Goal: Task Accomplishment & Management: Complete application form

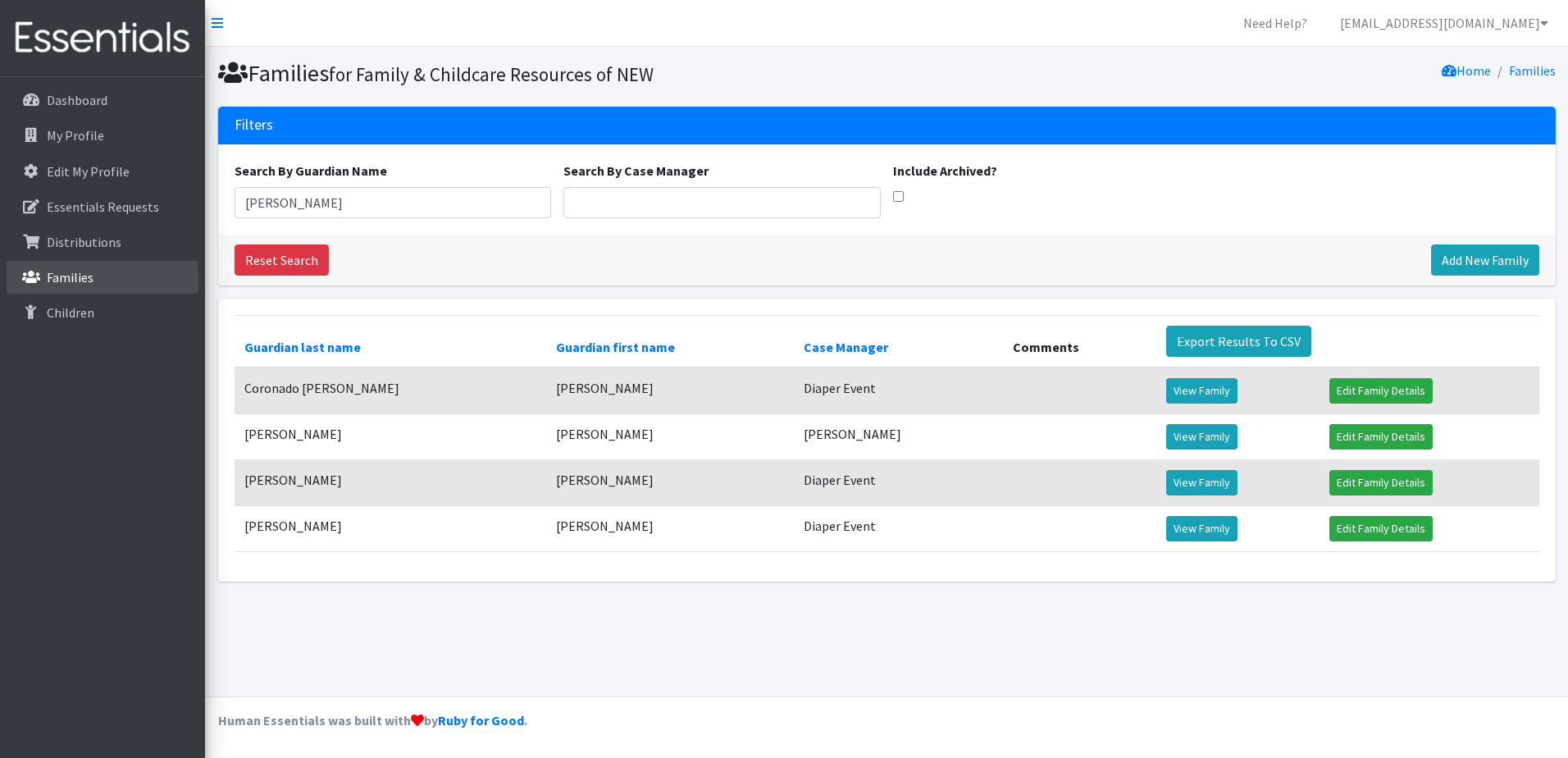
click at [85, 275] on p "Families" at bounding box center [69, 277] width 46 height 16
drag, startPoint x: 296, startPoint y: 199, endPoint x: 218, endPoint y: 217, distance: 80.0
click at [211, 216] on section "Filters Search By Guardian Name [PERSON_NAME] Search By Case Manager Include Ar…" at bounding box center [886, 203] width 1363 height 192
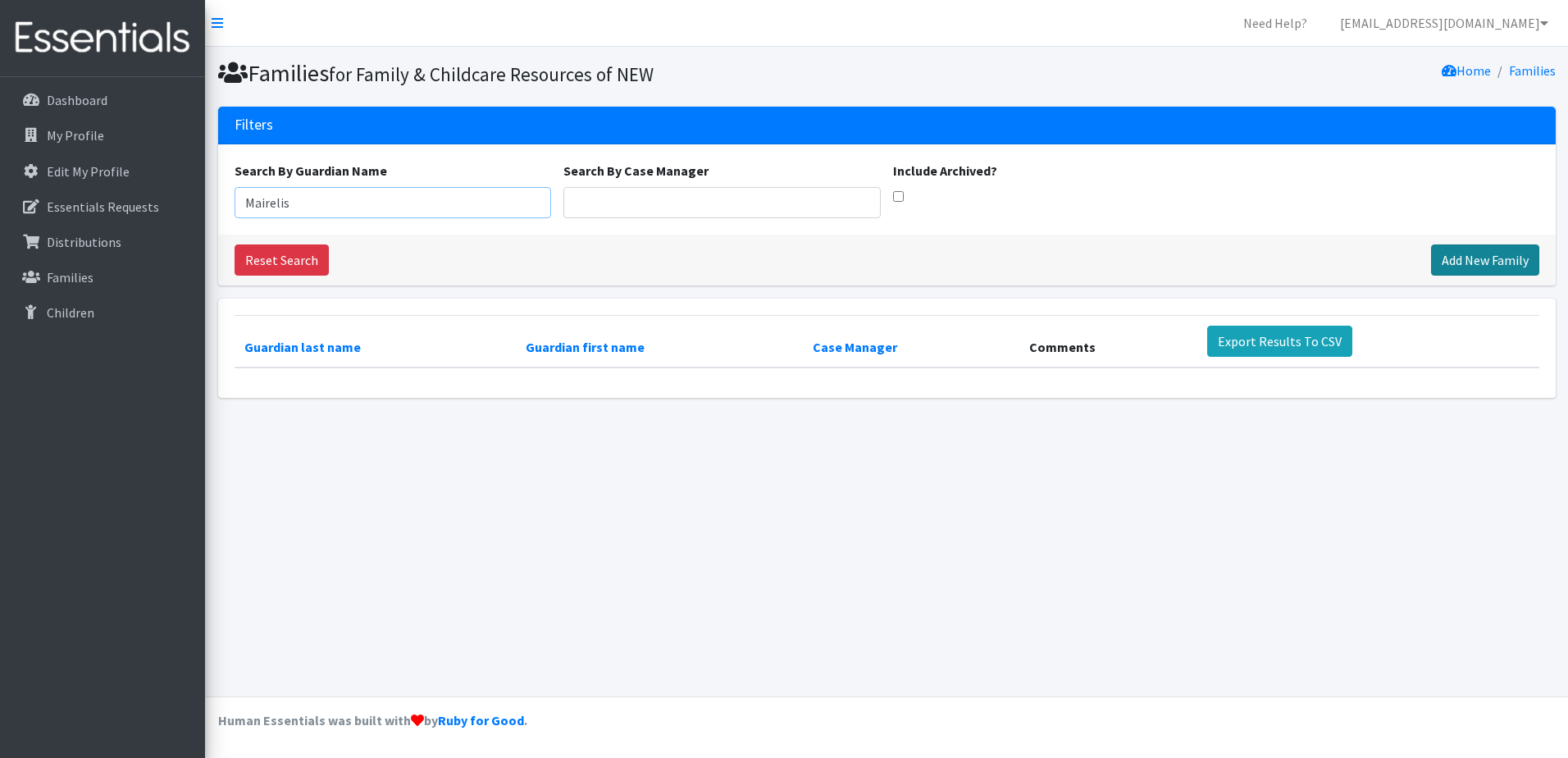
type input "Mairelis"
click at [1458, 260] on link "Add New Family" at bounding box center [1485, 259] width 109 height 31
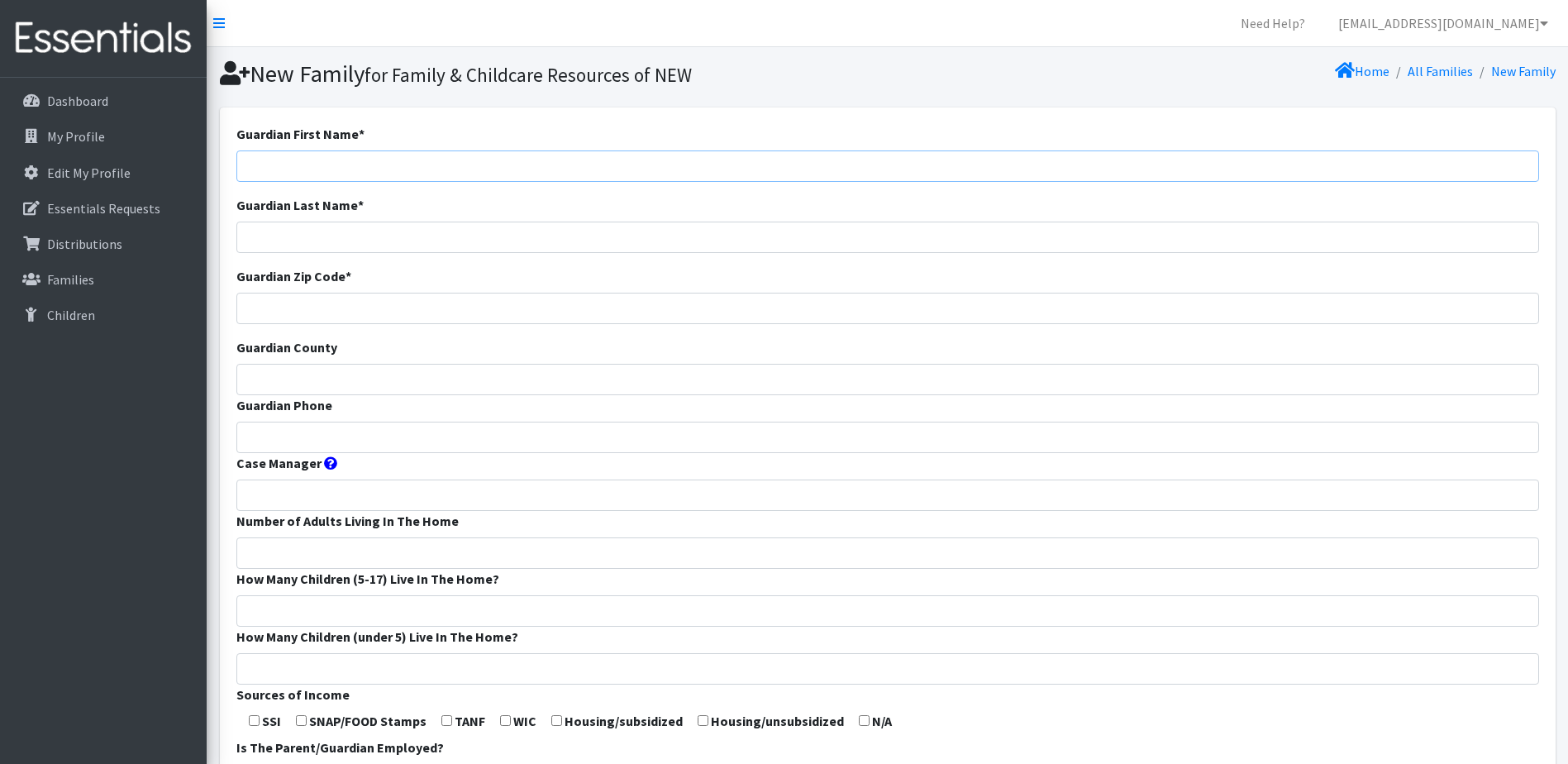
click at [299, 167] on input "Guardian First Name *" at bounding box center [887, 166] width 1302 height 31
type input "Mairelis"
type input "Garcia Leyva"
type input "54302"
click at [249, 376] on input "Guardian County" at bounding box center [887, 379] width 1302 height 31
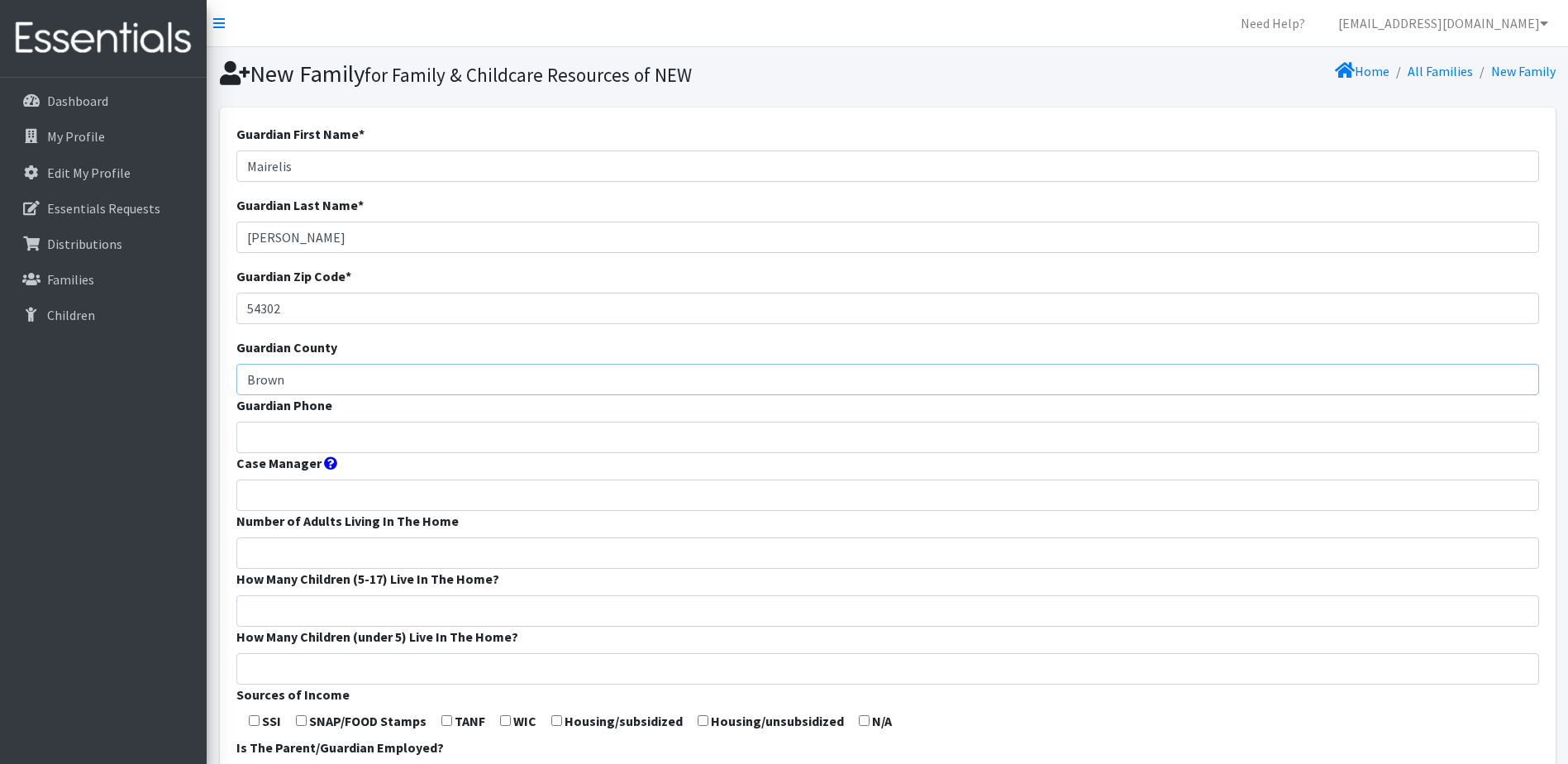
type input "Brown"
click at [249, 441] on input "Guardian Phone" at bounding box center [887, 437] width 1302 height 31
type input "9203963812"
click at [302, 487] on input "Case Manager" at bounding box center [887, 495] width 1302 height 31
type input "Diaper Event"
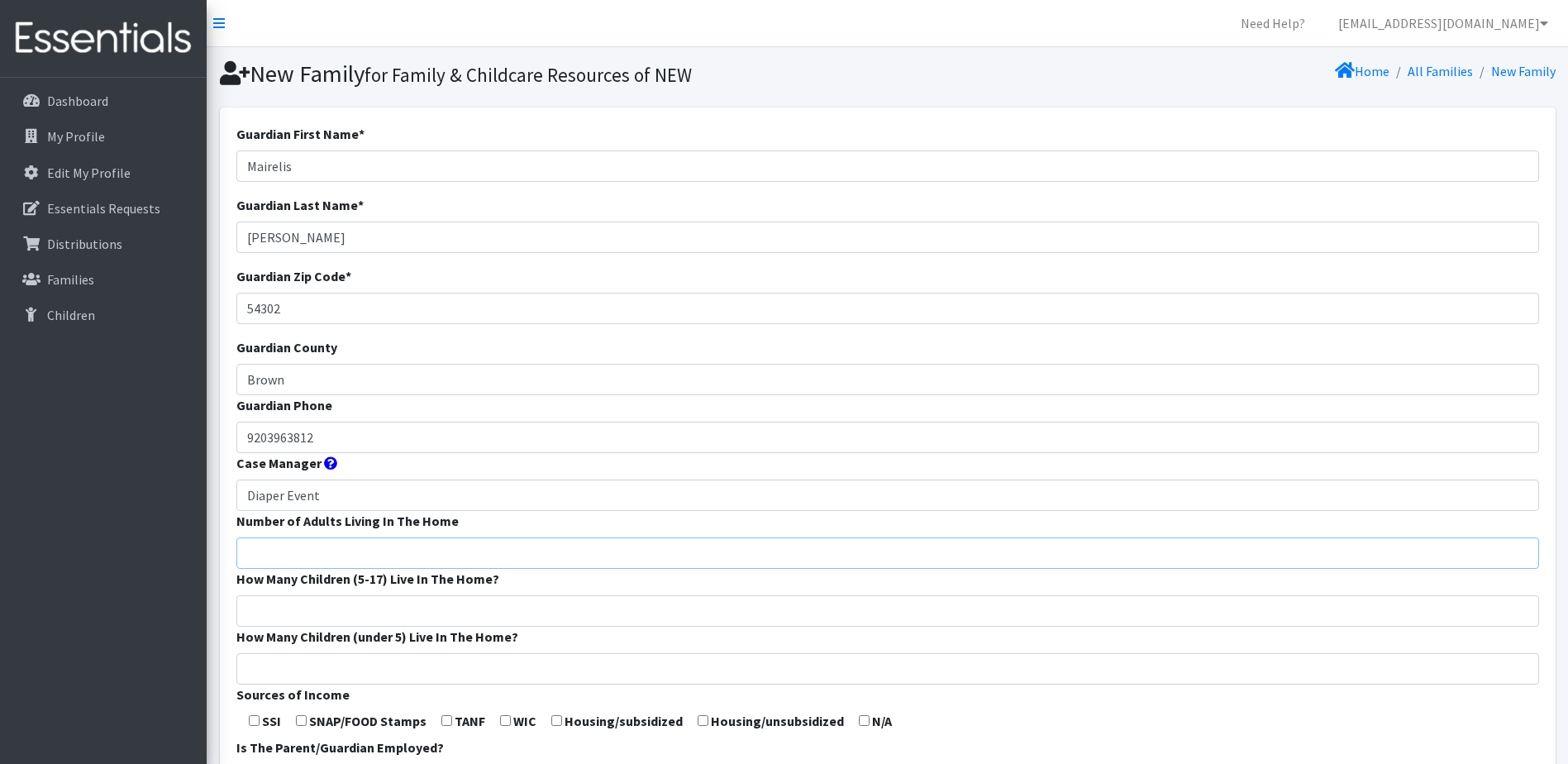
click at [249, 555] on input "Number of Adults Living In The Home" at bounding box center [887, 553] width 1302 height 31
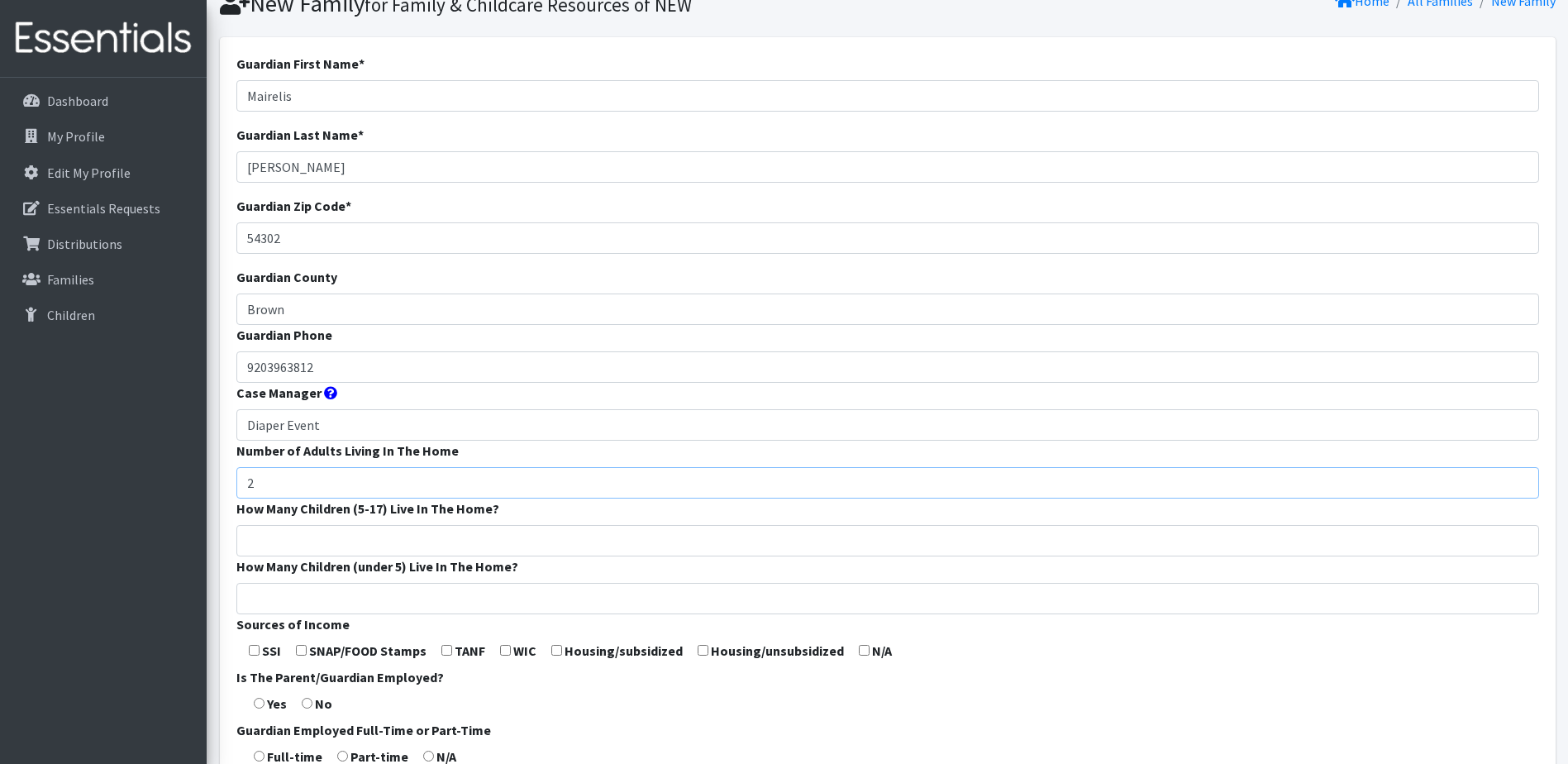
scroll to position [248, 0]
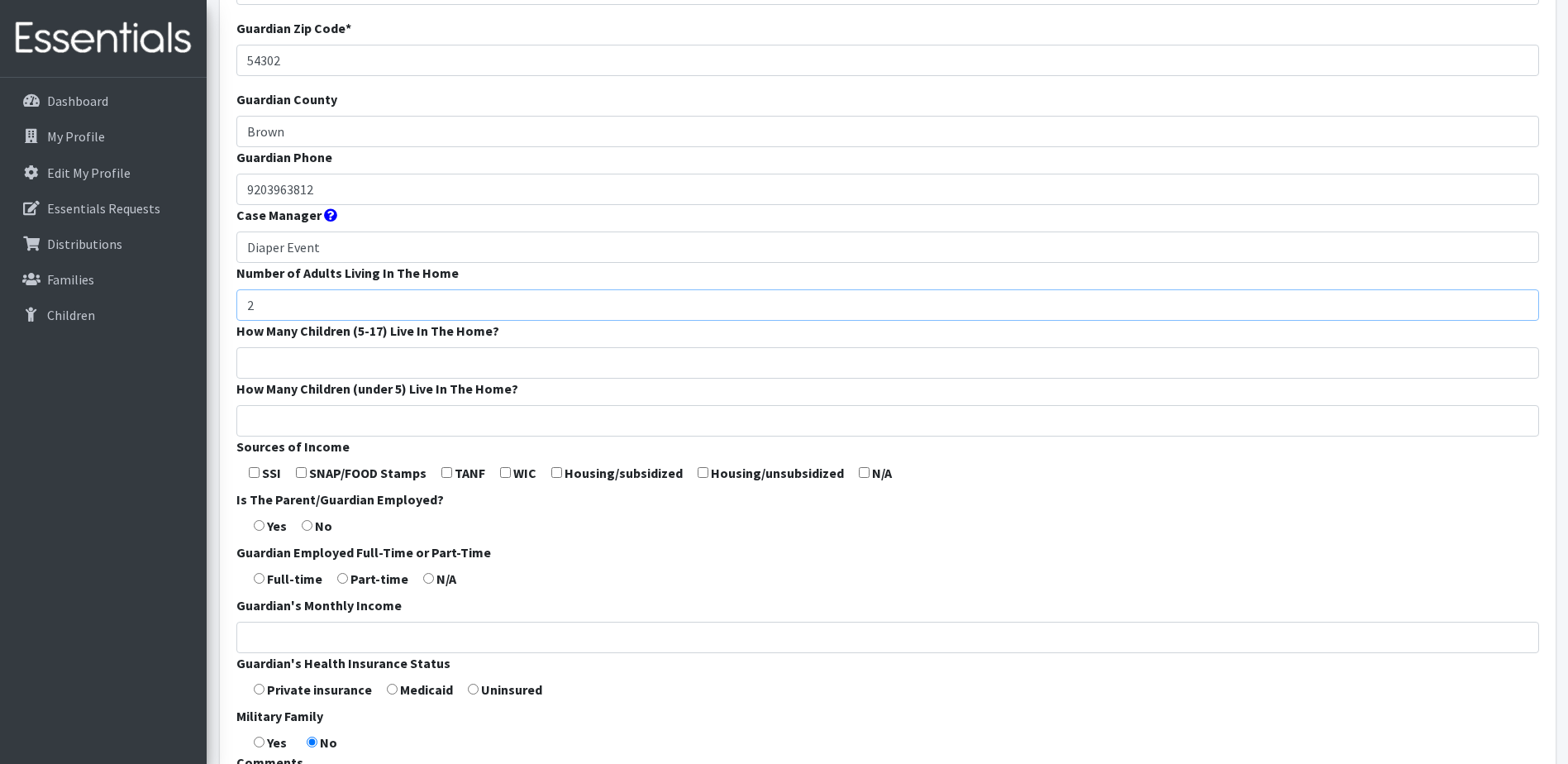
type input "2"
click at [266, 425] on input "How Many Children (under 5) Live In The Home?" at bounding box center [887, 420] width 1302 height 31
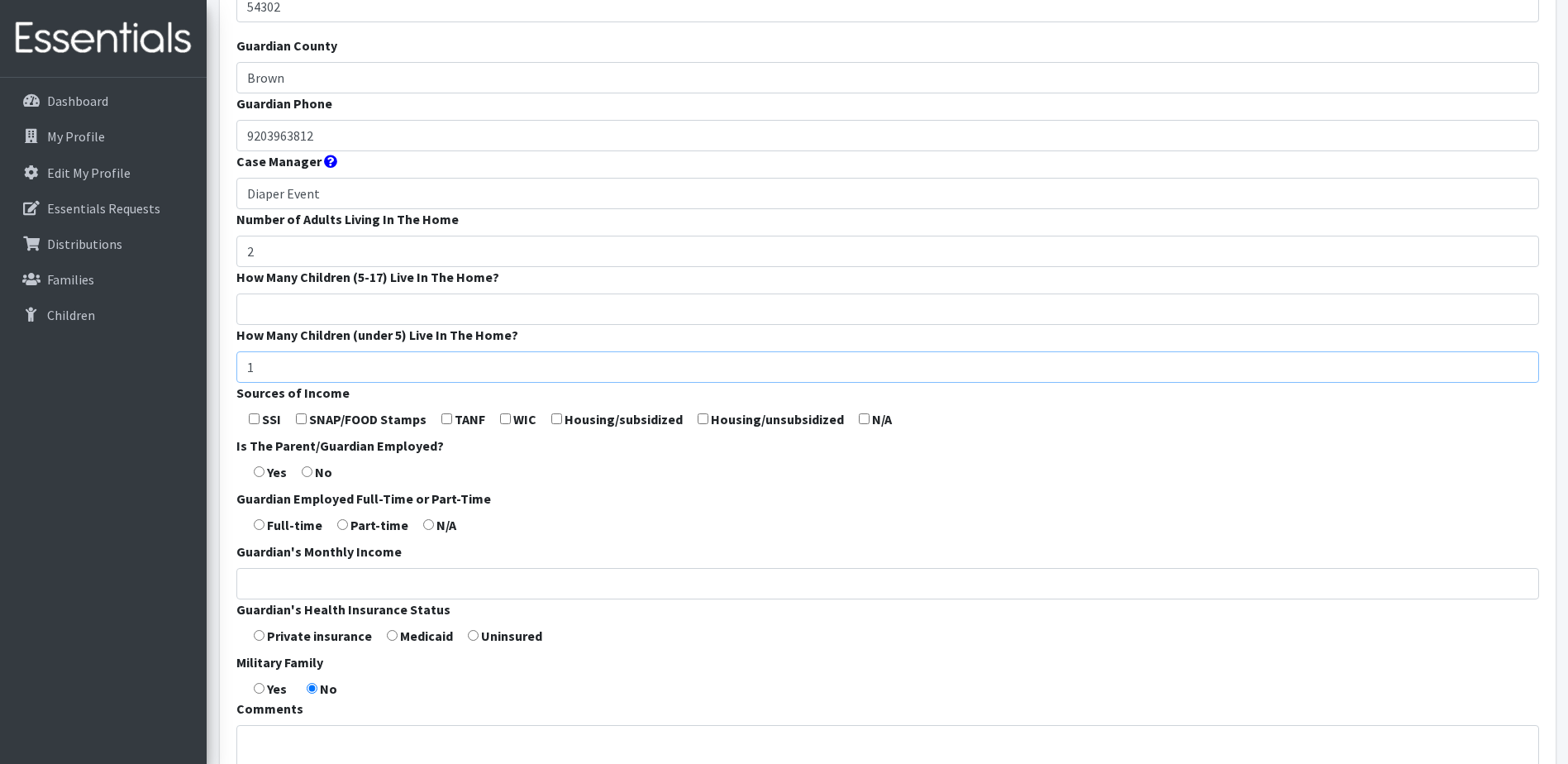
scroll to position [330, 0]
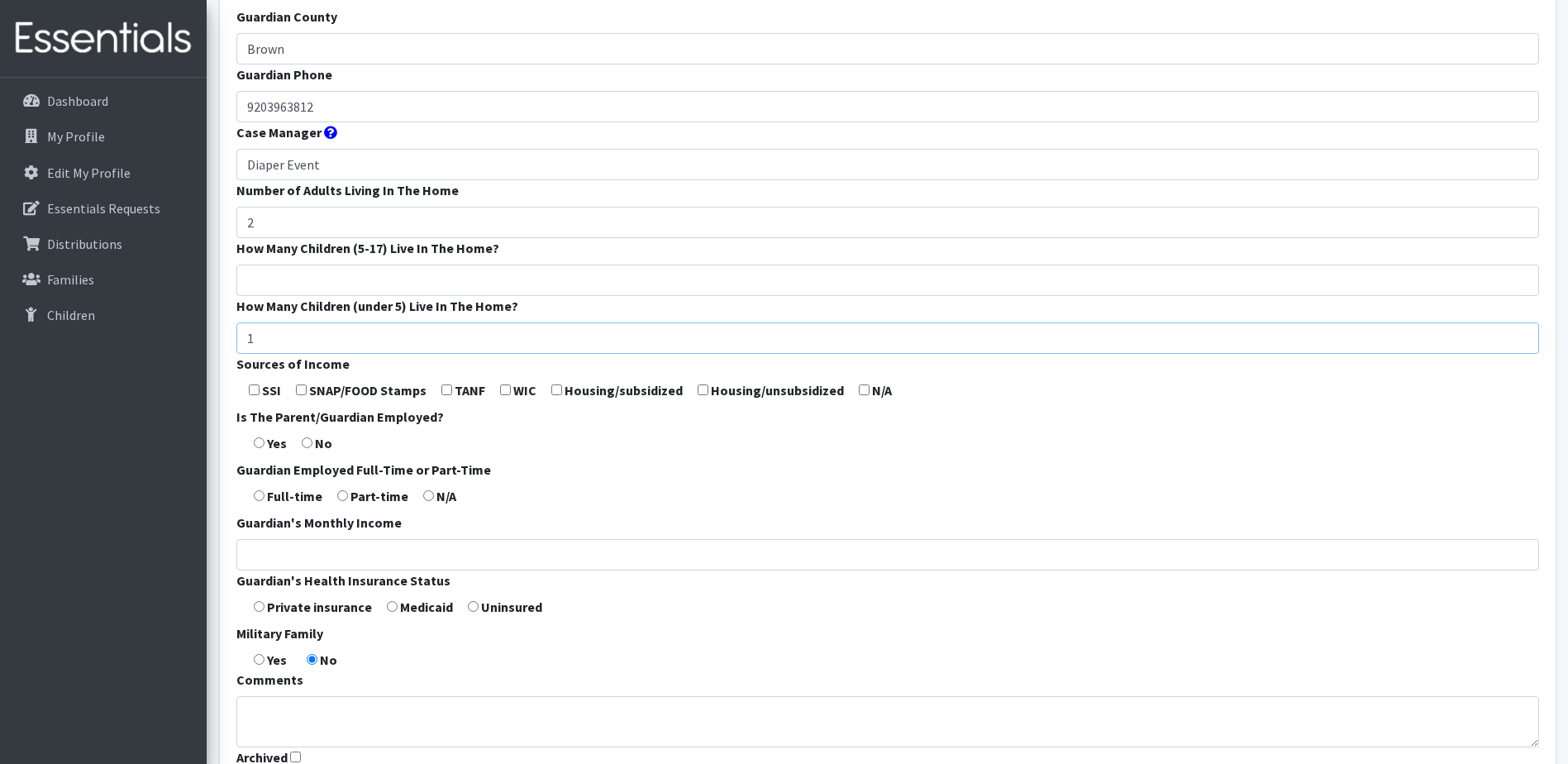
type input "1"
click at [504, 391] on input "checkbox" at bounding box center [505, 390] width 11 height 11
checkbox input "true"
click at [260, 446] on input "radio" at bounding box center [259, 443] width 11 height 11
radio input "true"
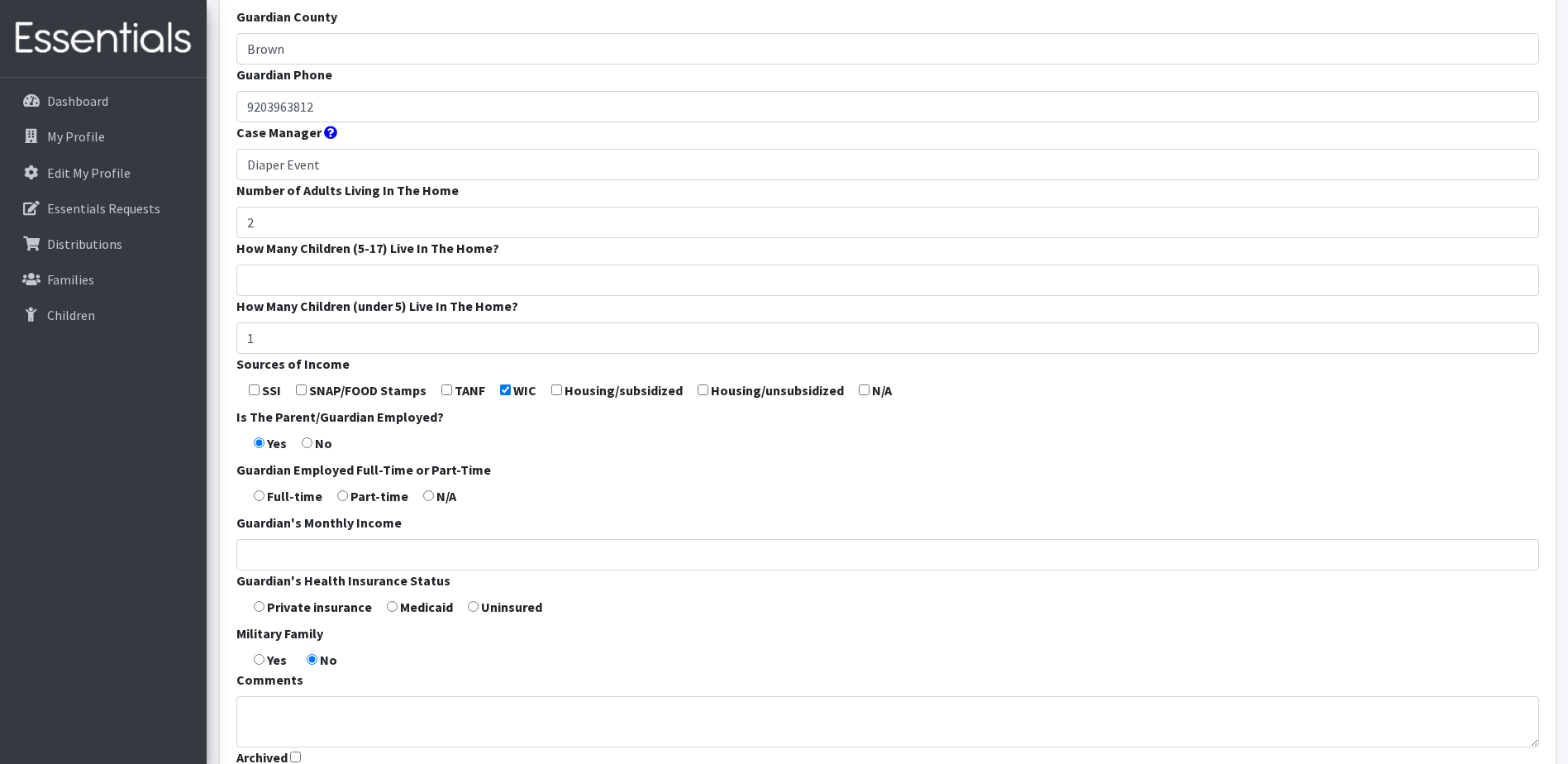
click at [259, 493] on input "radio" at bounding box center [259, 496] width 11 height 11
radio input "true"
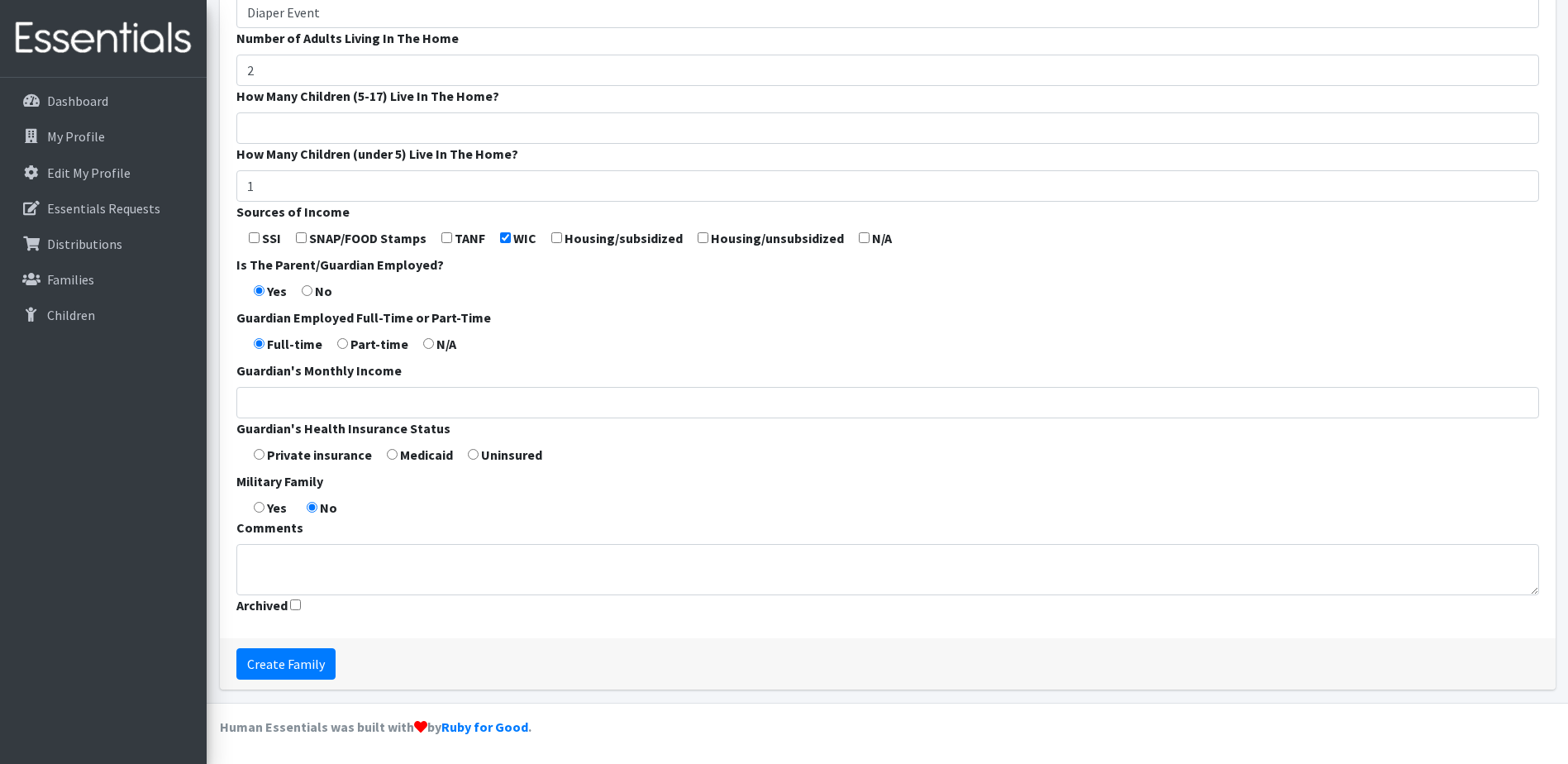
scroll to position [484, 0]
click at [303, 664] on input "Create Family" at bounding box center [285, 663] width 100 height 31
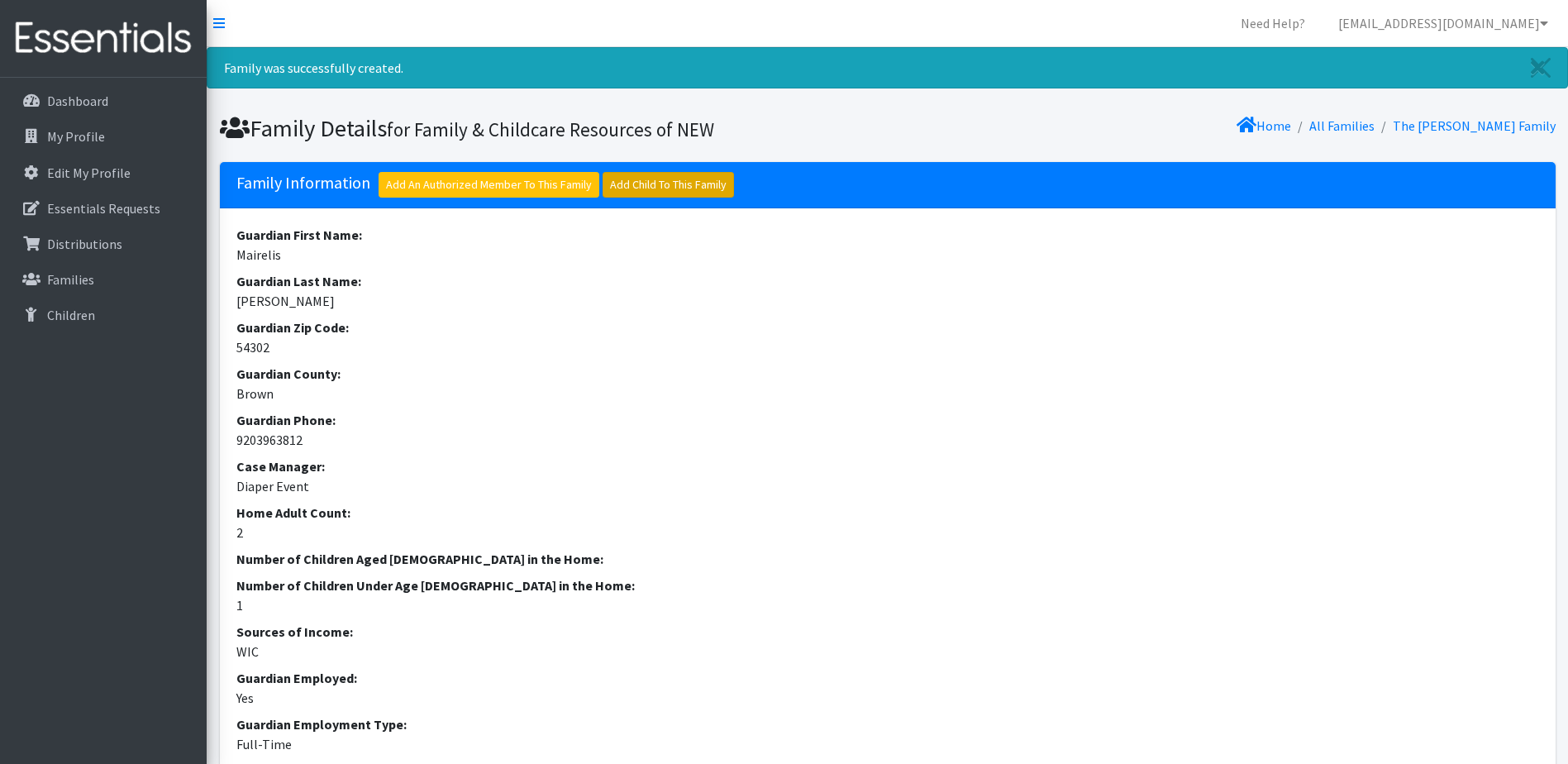
click at [643, 182] on link "Add Child To This Family" at bounding box center [668, 185] width 131 height 26
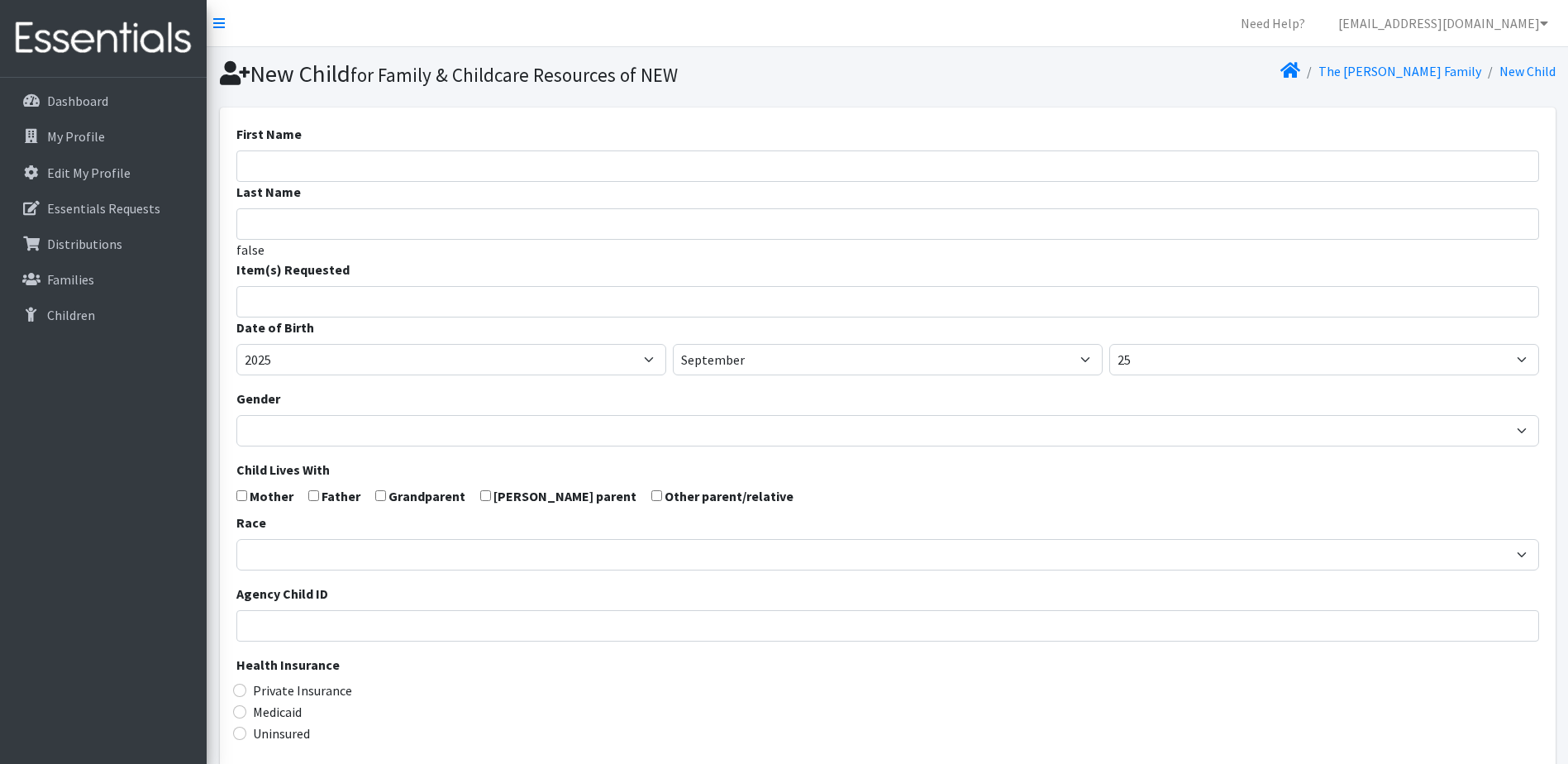
select select
click at [323, 168] on input "First Name" at bounding box center [887, 166] width 1302 height 31
type input "[PERSON_NAME]"
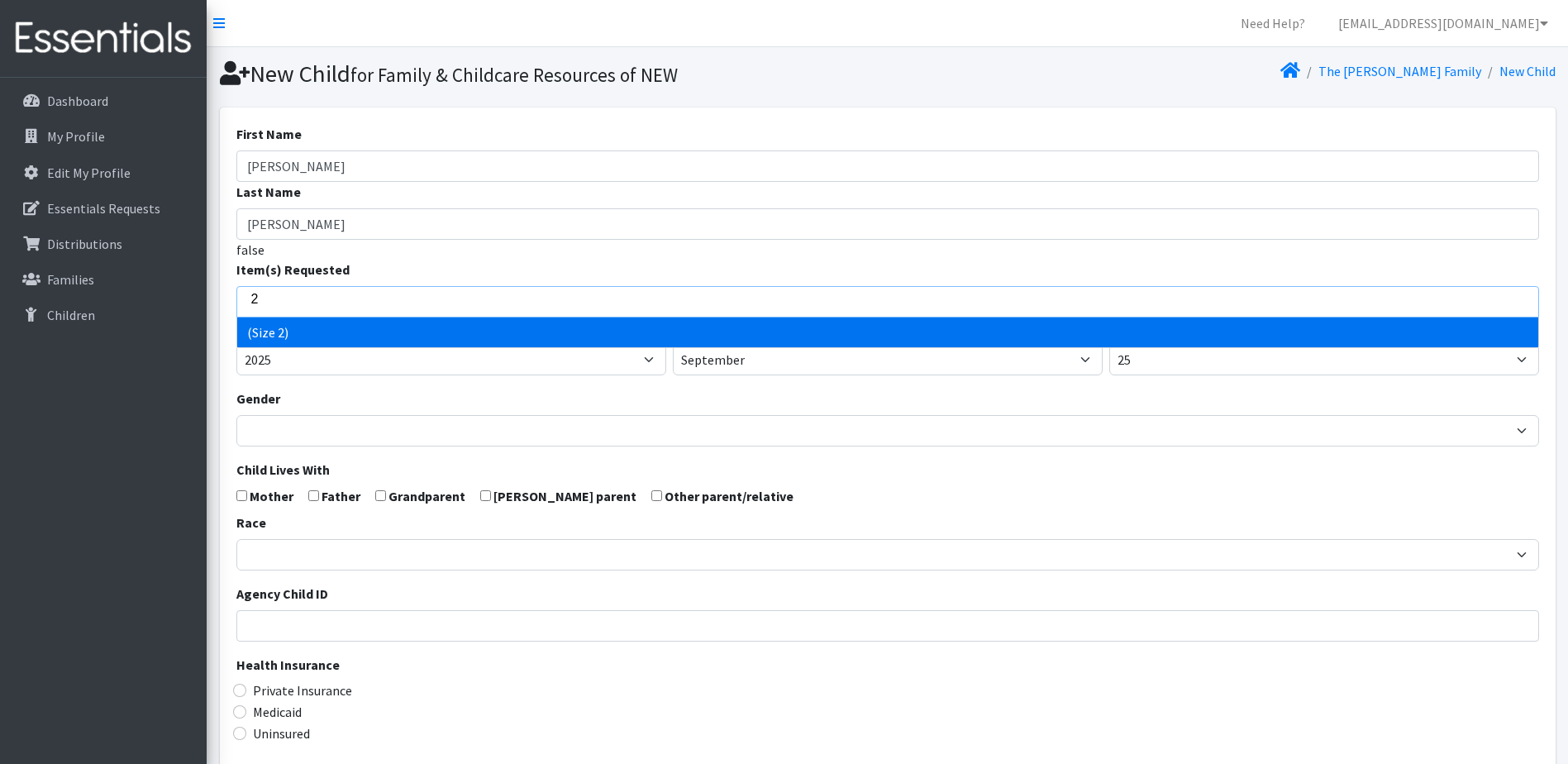
type input "2"
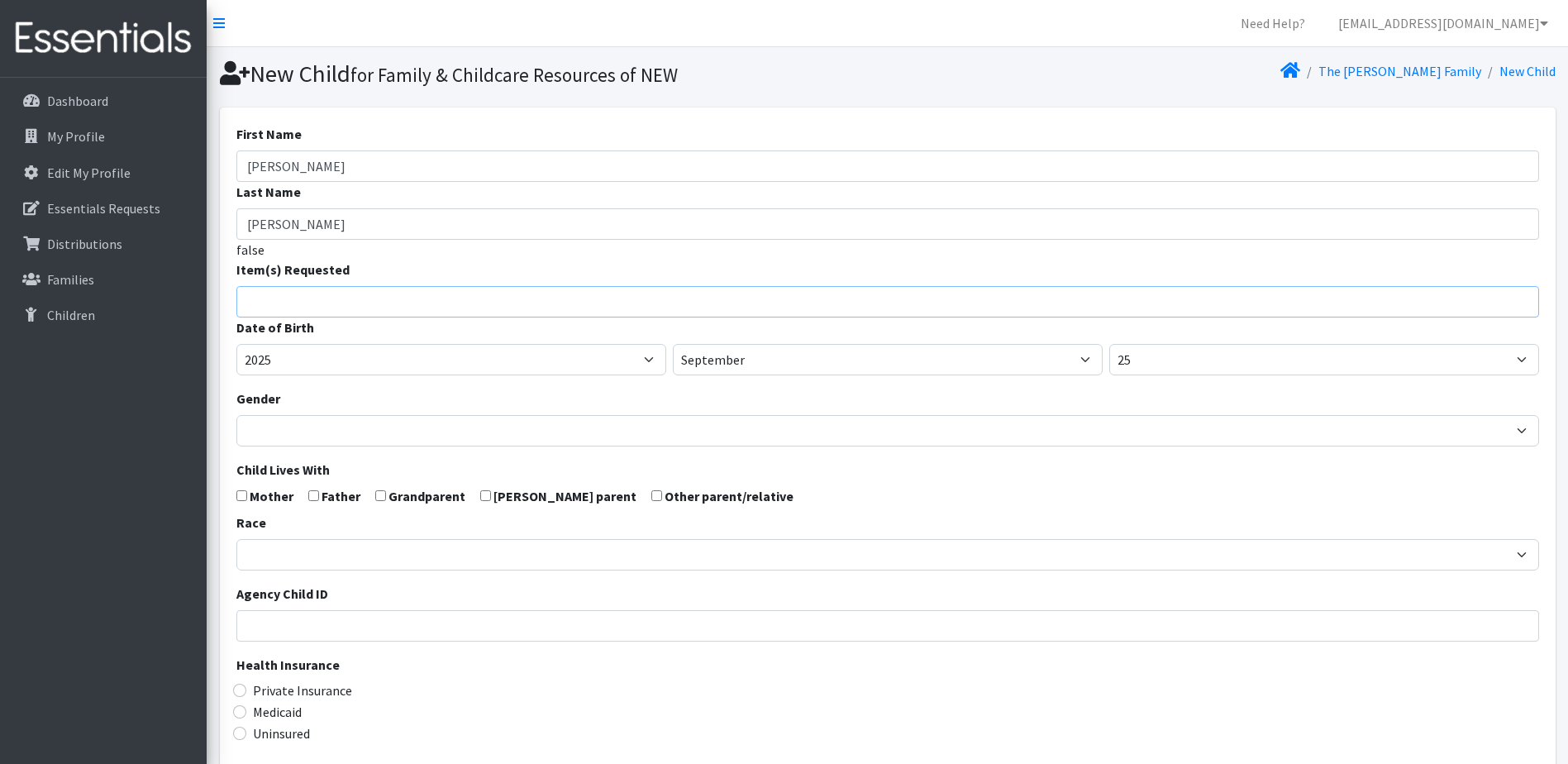
click at [333, 288] on li at bounding box center [895, 297] width 1297 height 20
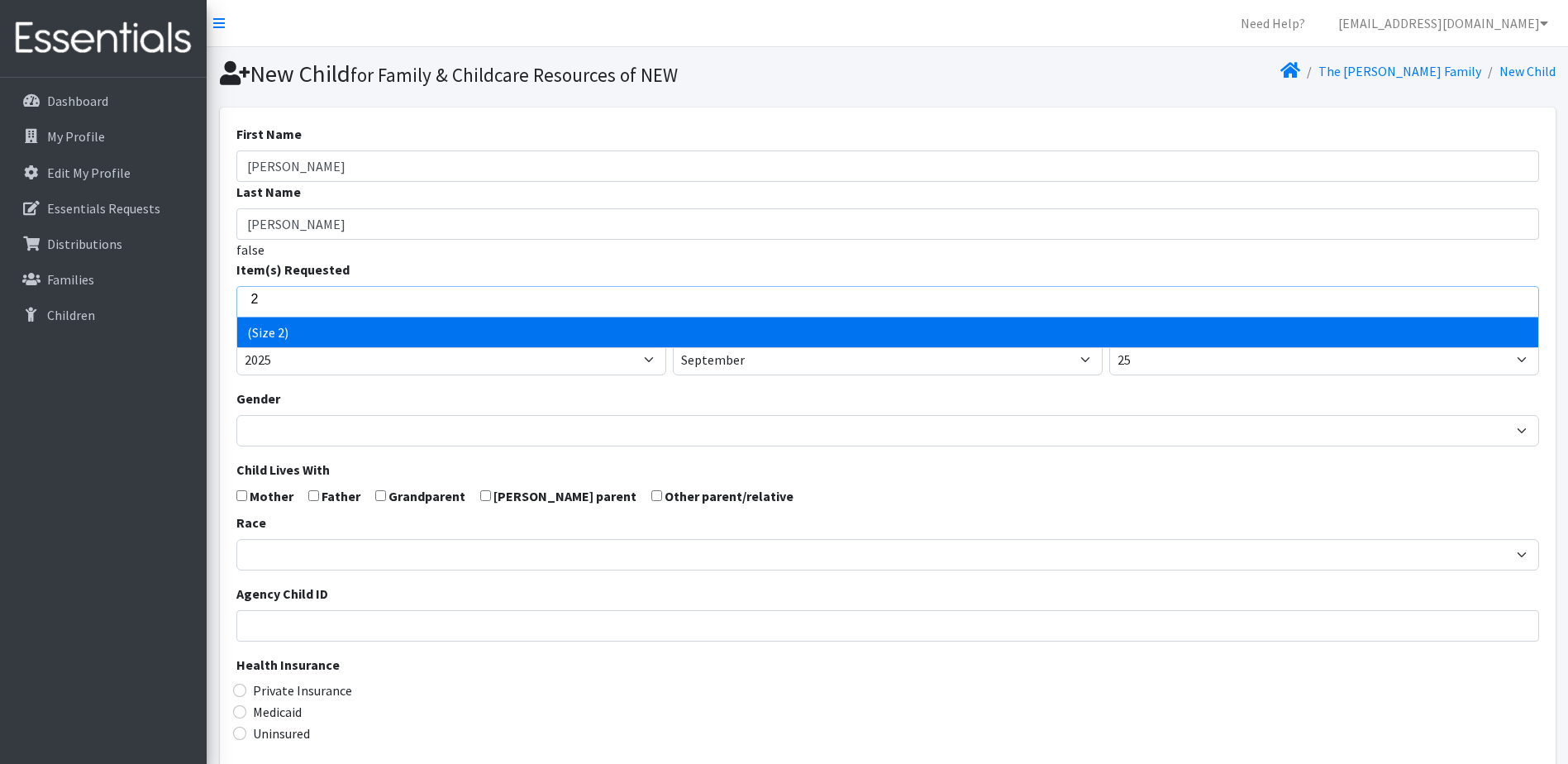
type input "2"
select select "14510"
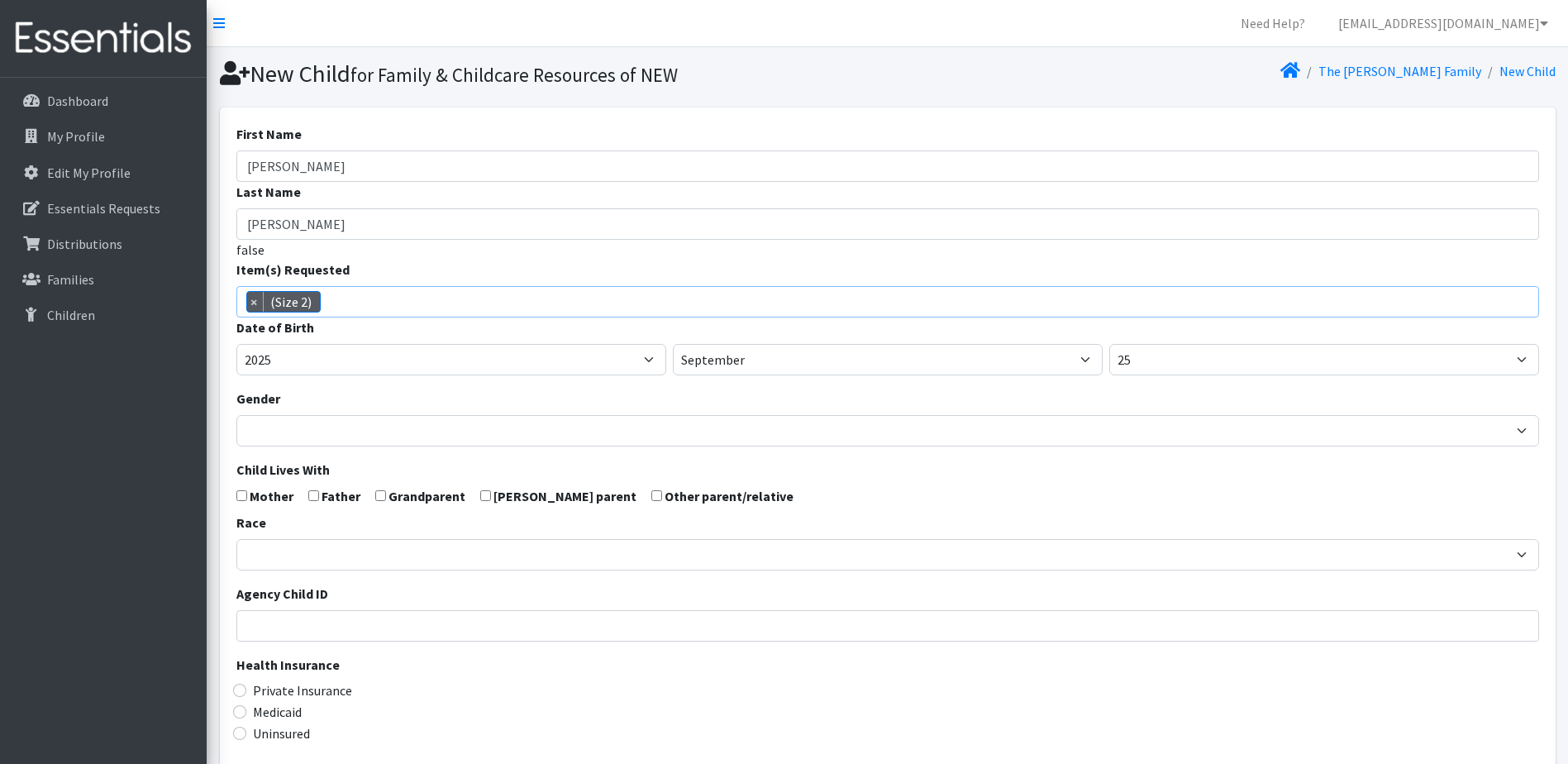
scroll to position [52, 0]
click at [904, 365] on select "January February March April May June July August September October November De…" at bounding box center [888, 359] width 430 height 31
select select "6"
click at [673, 344] on select "January February March April May June July August September October November De…" at bounding box center [888, 359] width 430 height 31
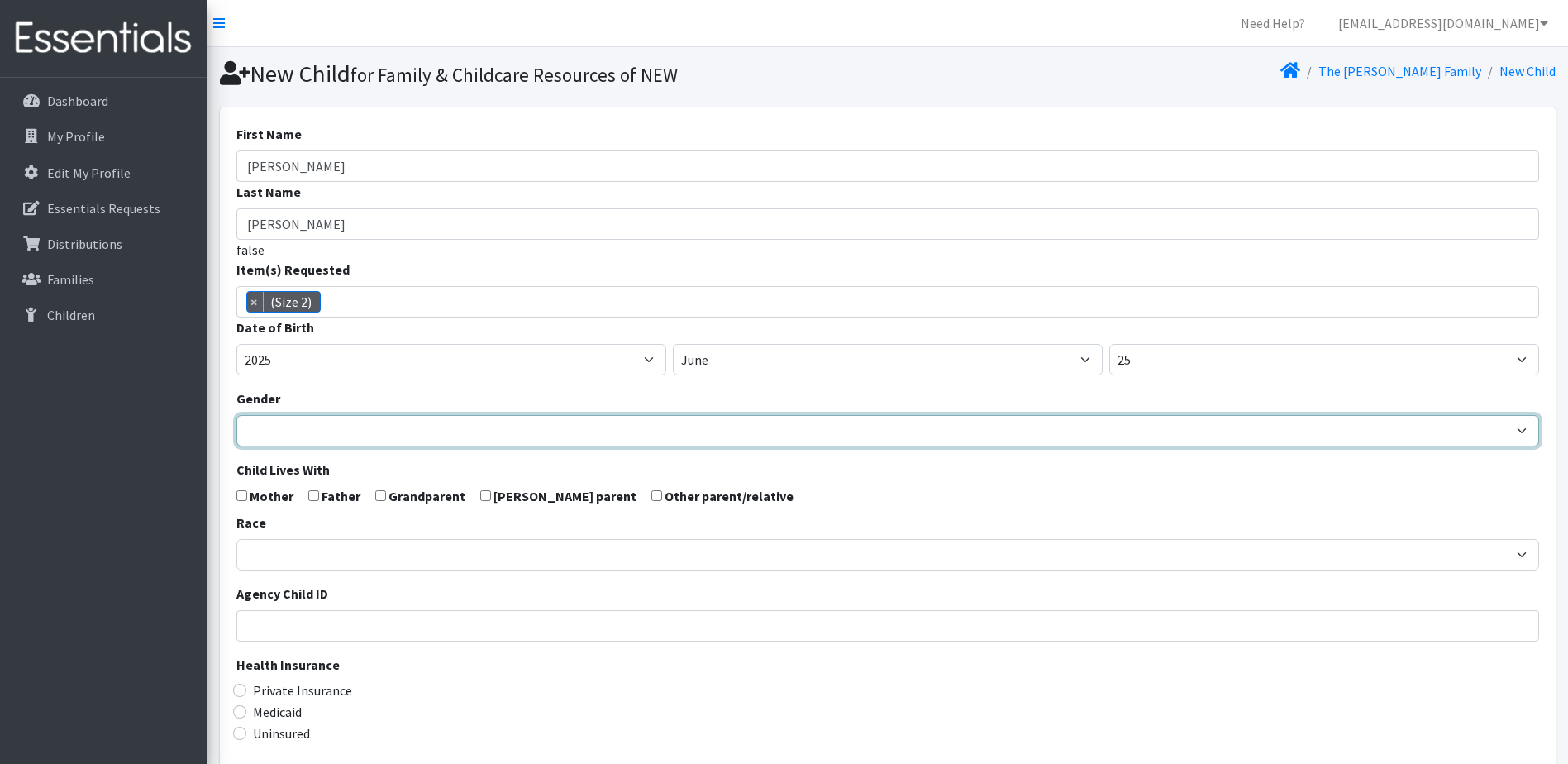
click at [346, 427] on select "Male Female" at bounding box center [887, 430] width 1302 height 31
select select "[DEMOGRAPHIC_DATA]"
click at [236, 415] on select "Male Female" at bounding box center [887, 430] width 1302 height 31
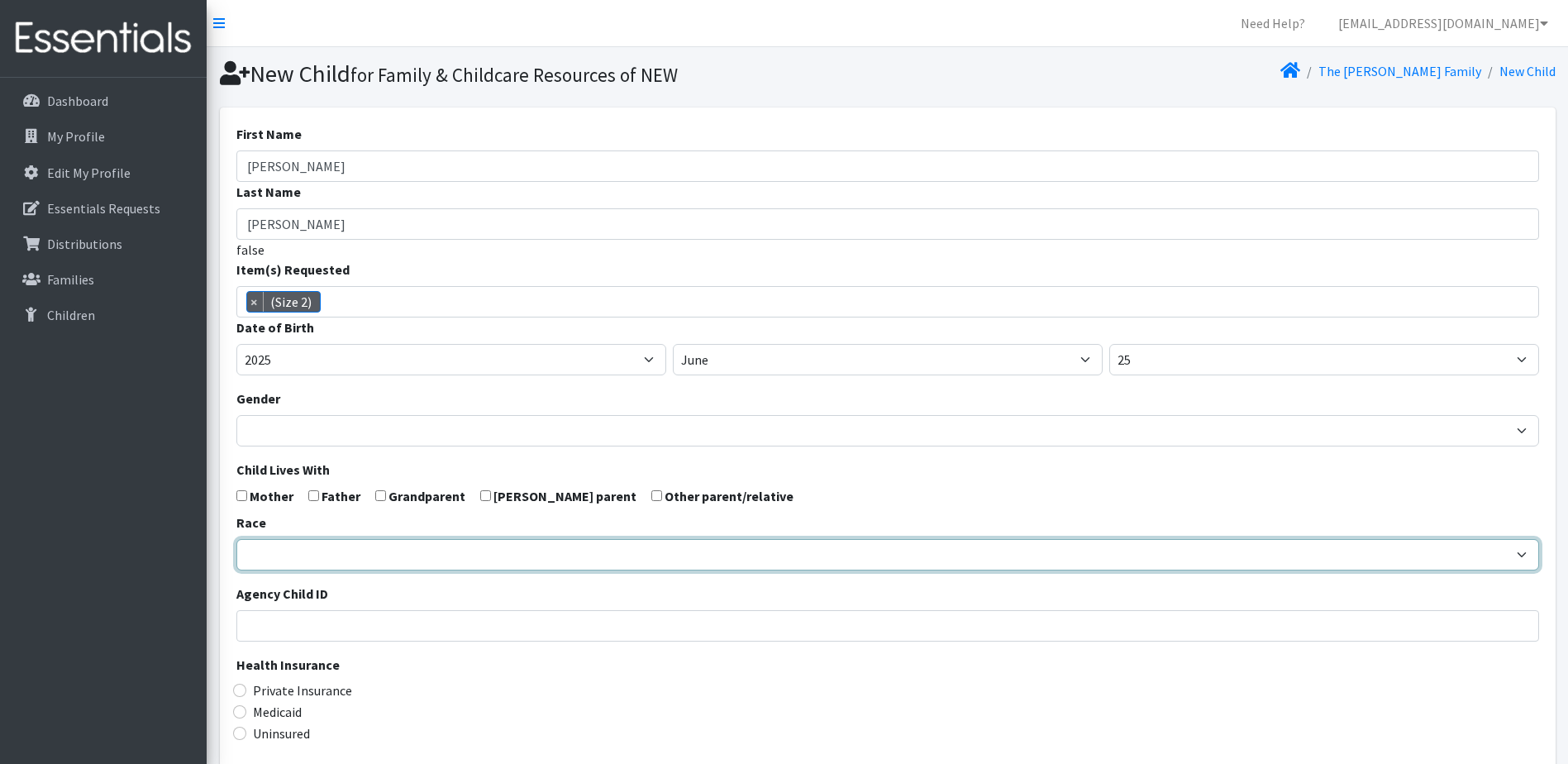
click at [270, 550] on select "African American Caucasian Hispanic Asian American Indian Pacific Islander Mult…" at bounding box center [887, 554] width 1302 height 31
select select "[DEMOGRAPHIC_DATA]"
click at [236, 539] on select "African American Caucasian Hispanic Asian American Indian Pacific Islander Mult…" at bounding box center [887, 554] width 1302 height 31
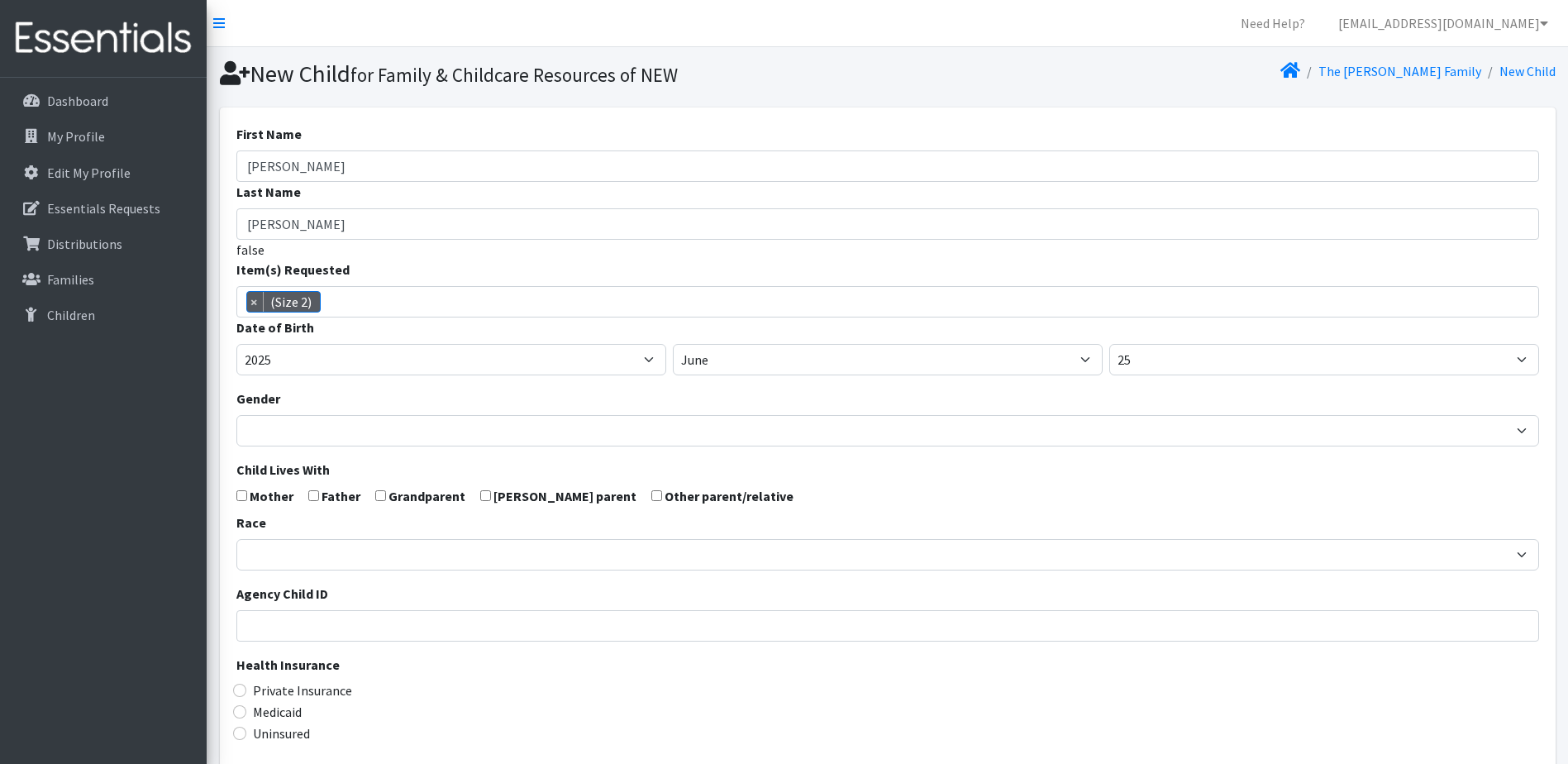
drag, startPoint x: 246, startPoint y: 500, endPoint x: 288, endPoint y: 499, distance: 42.0
click at [250, 499] on form "First Name Elizabeth Last Name Mendez Garcia false Item(s) Requested (Newborn) …" at bounding box center [887, 541] width 1302 height 836
click at [318, 496] on form "First Name Elizabeth Last Name Mendez Garcia false Item(s) Requested (Newborn) …" at bounding box center [887, 541] width 1302 height 836
click at [310, 495] on input "checkbox" at bounding box center [314, 496] width 11 height 11
checkbox input "true"
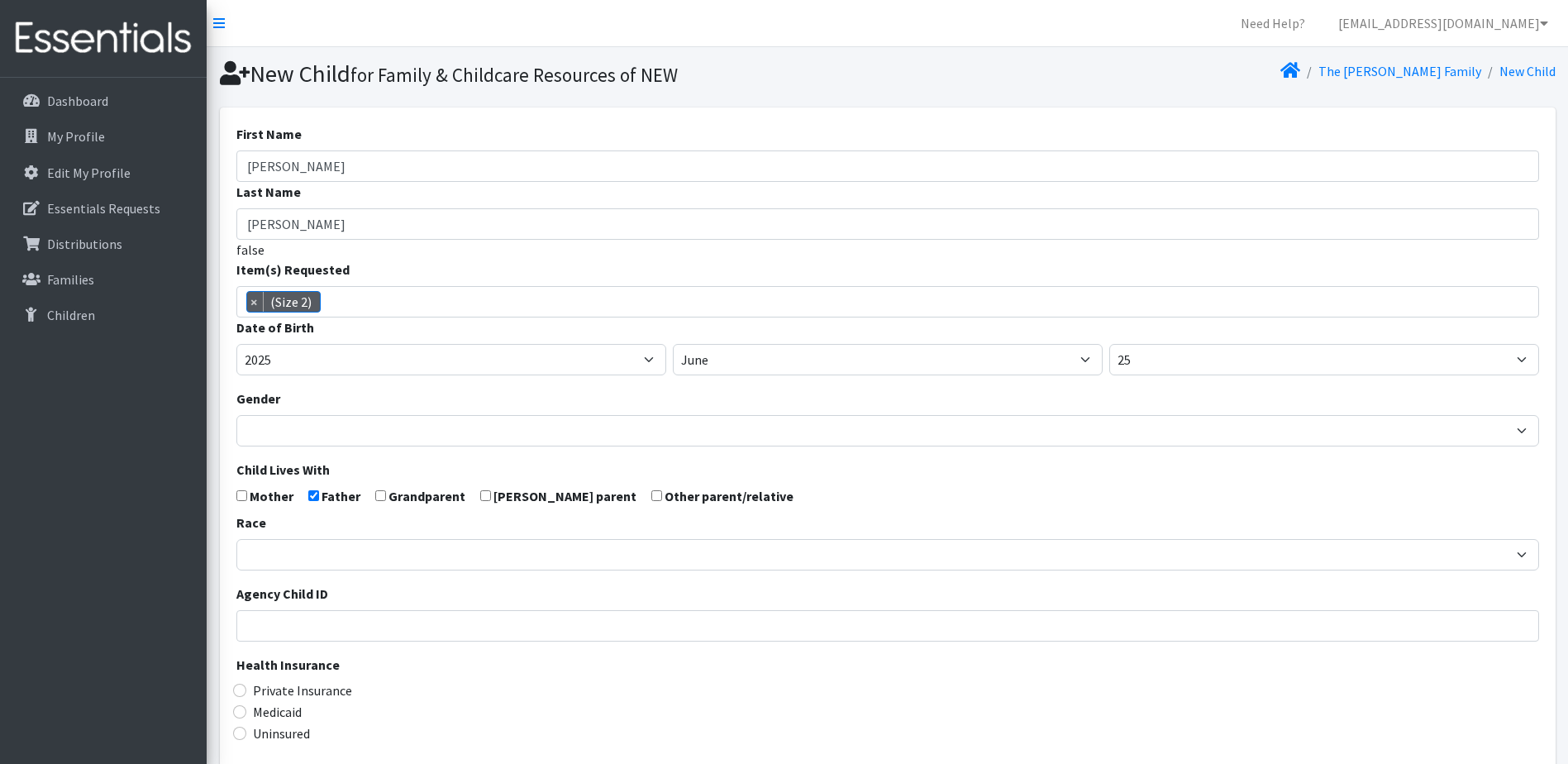
click at [241, 497] on input "checkbox" at bounding box center [241, 496] width 11 height 11
checkbox input "true"
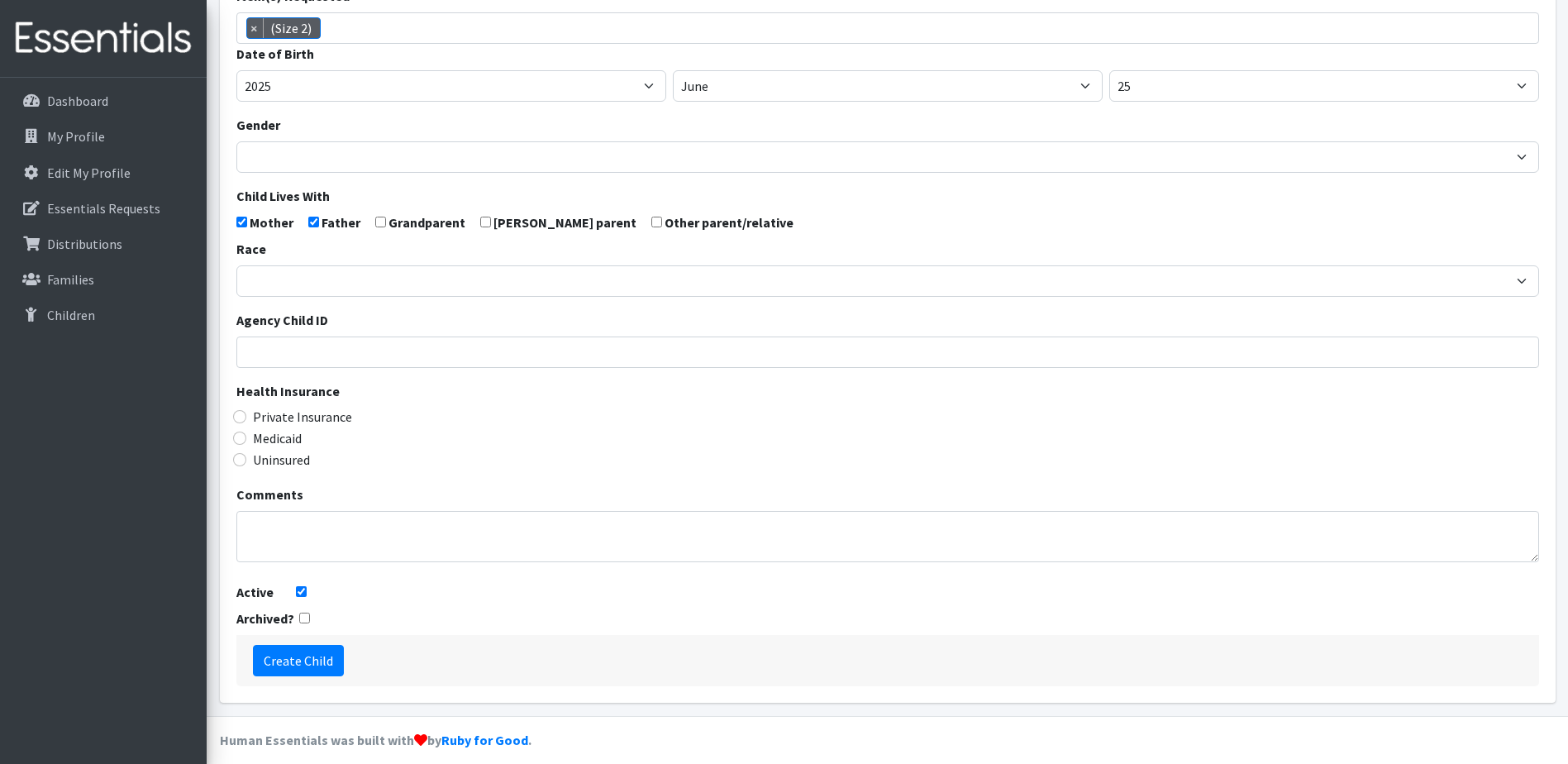
scroll to position [288, 0]
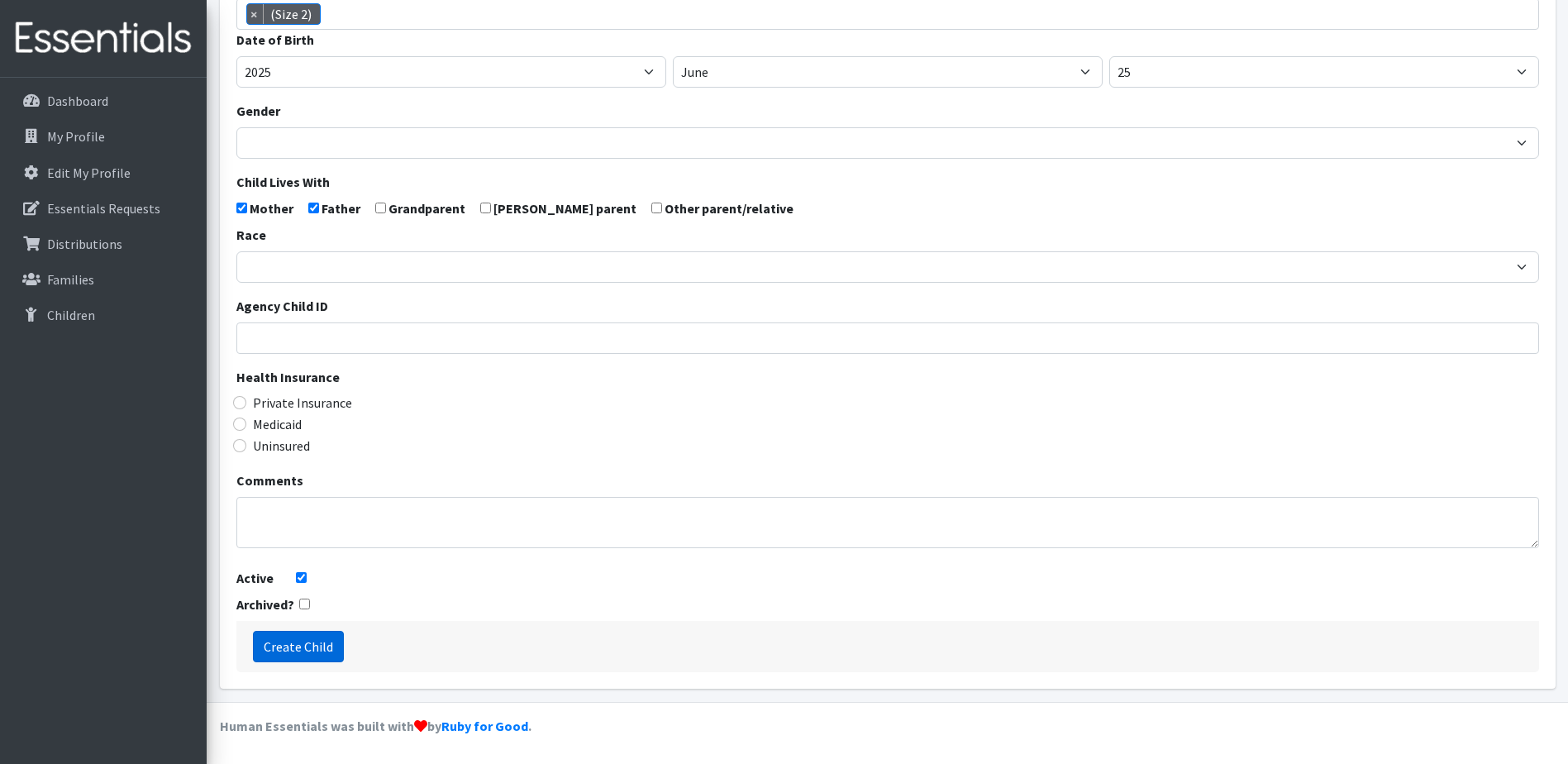
click at [311, 651] on input "Create Child" at bounding box center [298, 646] width 91 height 31
